Goal: Task Accomplishment & Management: Use online tool/utility

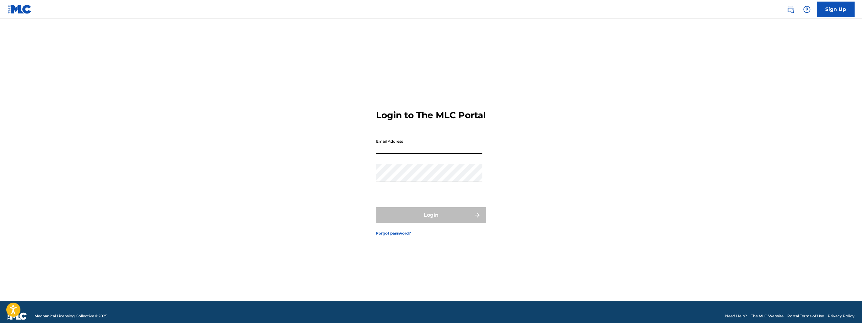
type input "[EMAIL_ADDRESS][DOMAIN_NAME]"
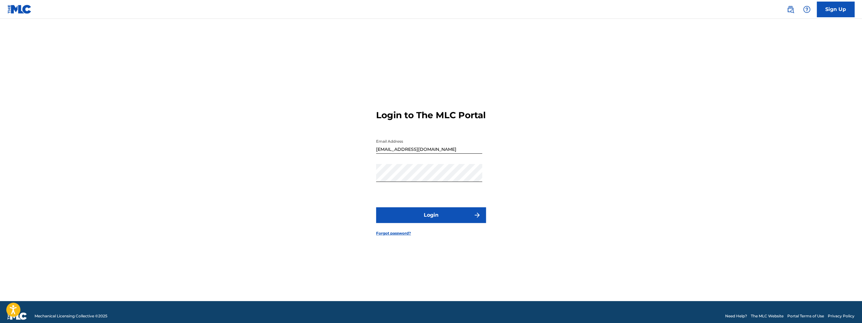
click at [425, 219] on button "Login" at bounding box center [431, 215] width 110 height 16
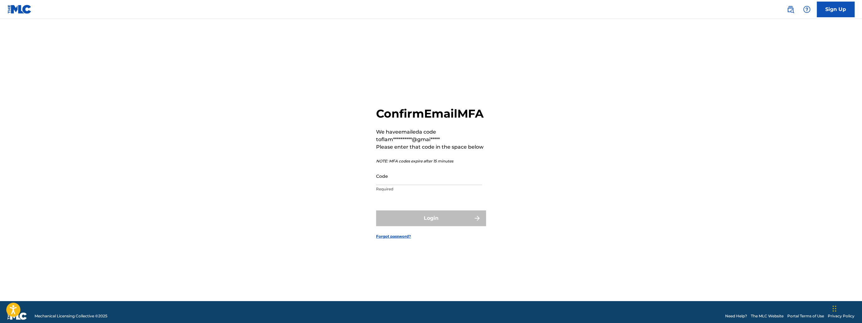
click at [384, 183] on input "Code" at bounding box center [429, 176] width 106 height 18
paste input "839358"
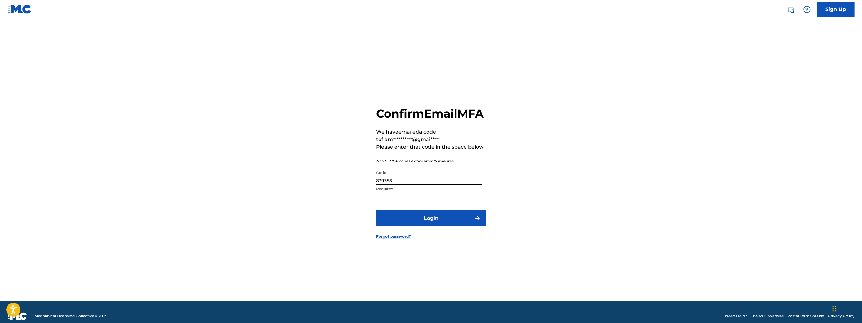
type input "839358"
click at [423, 221] on button "Login" at bounding box center [431, 219] width 110 height 16
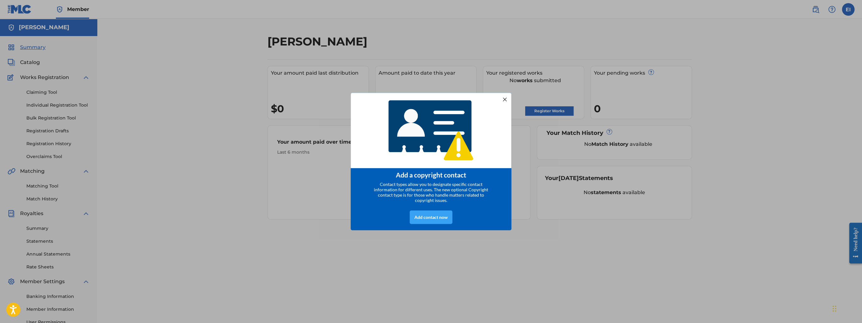
click at [437, 218] on div "Add contact now" at bounding box center [431, 217] width 43 height 13
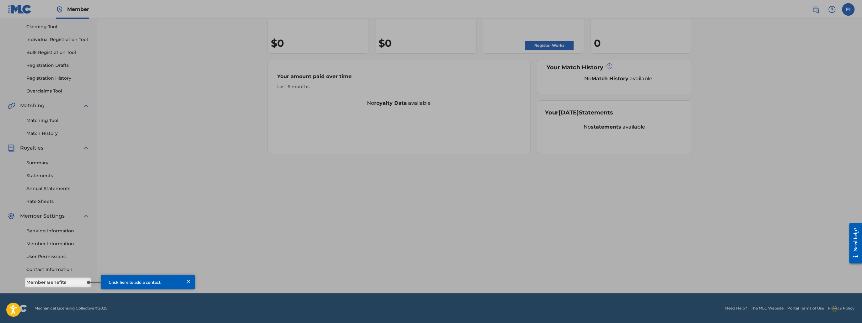
click at [157, 282] on span "Click here to add a contact." at bounding box center [135, 281] width 53 height 5
click at [192, 282] on div "Click here to add a contact." at bounding box center [148, 282] width 94 height 15
click at [190, 282] on div at bounding box center [188, 281] width 8 height 8
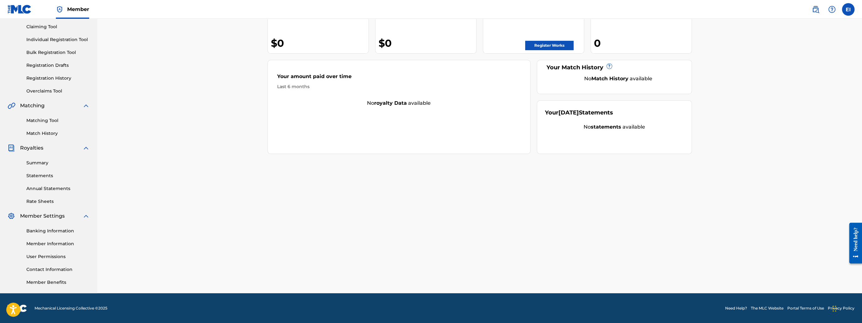
click at [57, 283] on link "Member Benefits" at bounding box center [57, 282] width 63 height 7
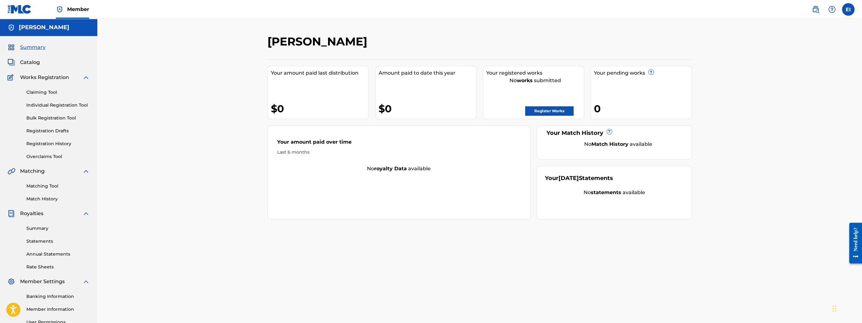
click at [546, 111] on link "Register Works" at bounding box center [549, 110] width 48 height 9
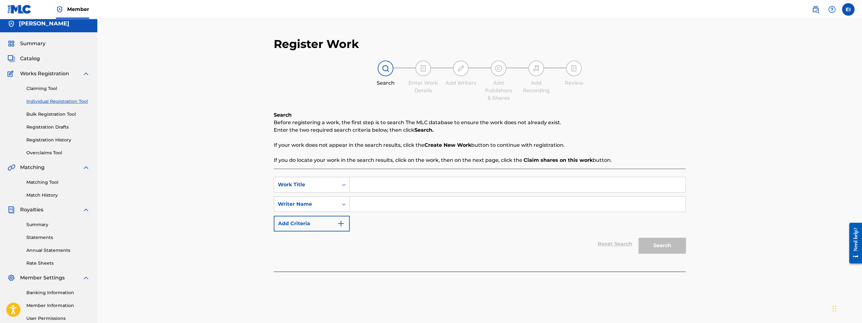
scroll to position [3, 0]
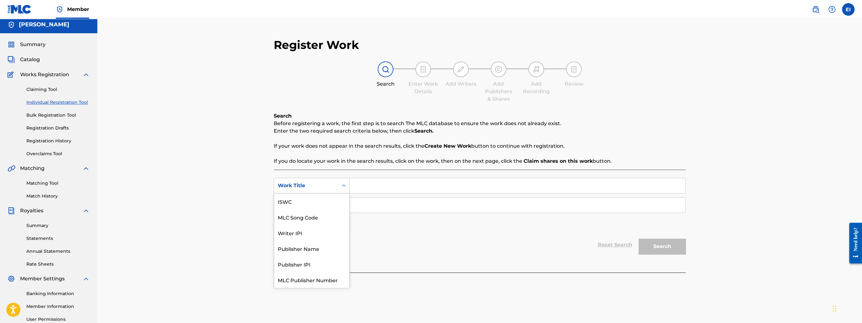
click at [322, 184] on div "Work Title" at bounding box center [306, 186] width 56 height 8
click at [314, 249] on div "Publisher IPI" at bounding box center [311, 249] width 75 height 16
click at [329, 205] on div "Writer Name" at bounding box center [306, 205] width 56 height 8
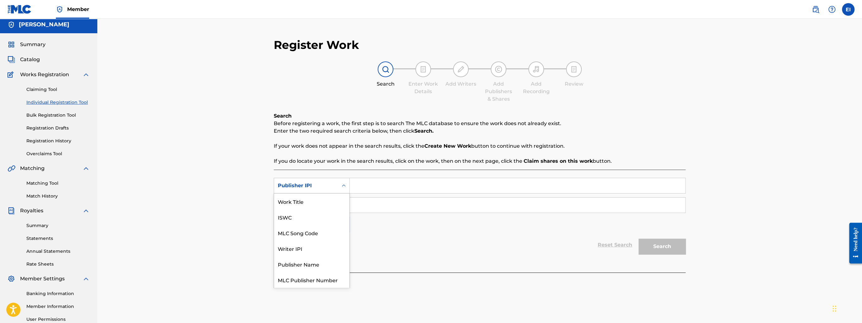
click at [330, 187] on div "Publisher IPI" at bounding box center [306, 186] width 56 height 8
click at [313, 203] on div "Work Title" at bounding box center [311, 202] width 75 height 16
click at [387, 244] on div "Reset Search Search" at bounding box center [480, 245] width 412 height 25
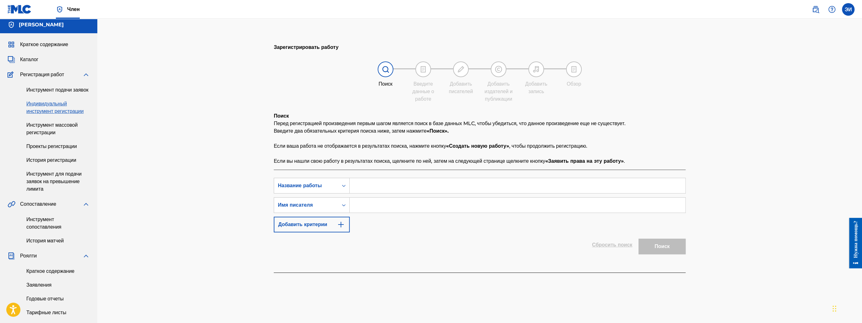
click at [724, 50] on div "Зарегистрировать работу Поиск Введите данные о работе Добавить писателей Добави…" at bounding box center [479, 220] width 764 height 409
click at [363, 193] on input "Форма поиска" at bounding box center [517, 185] width 335 height 15
